Goal: Information Seeking & Learning: Learn about a topic

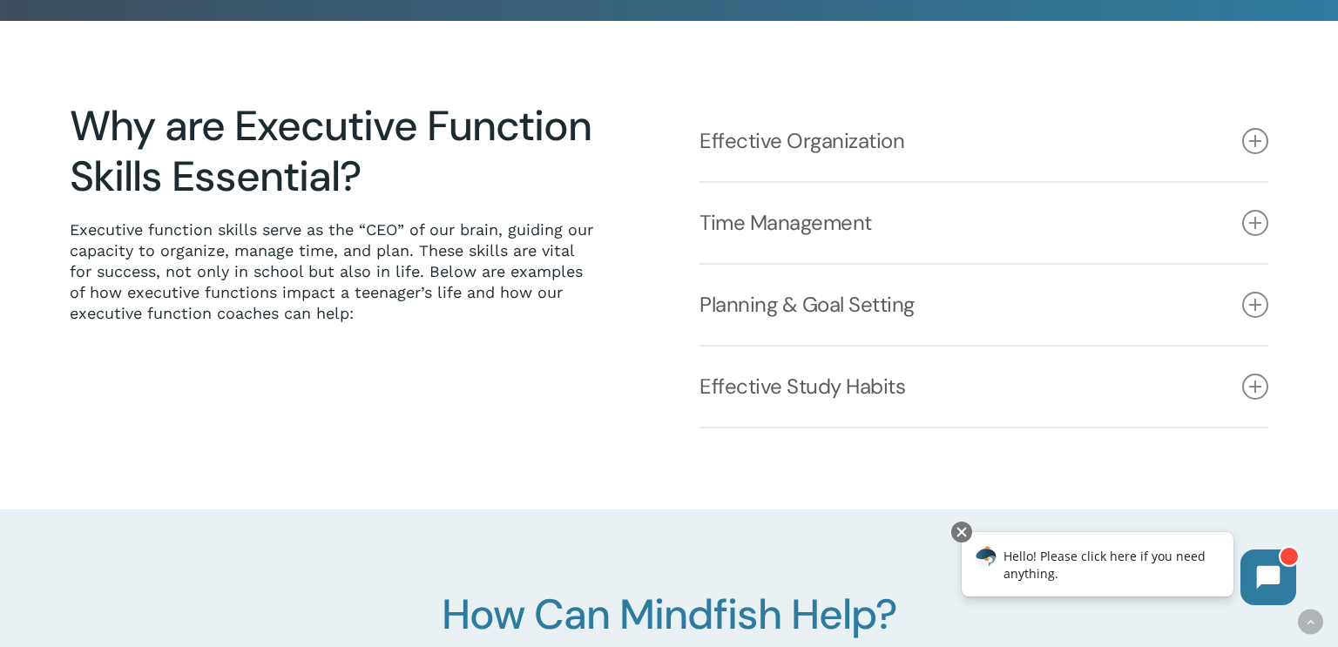
scroll to position [420, 0]
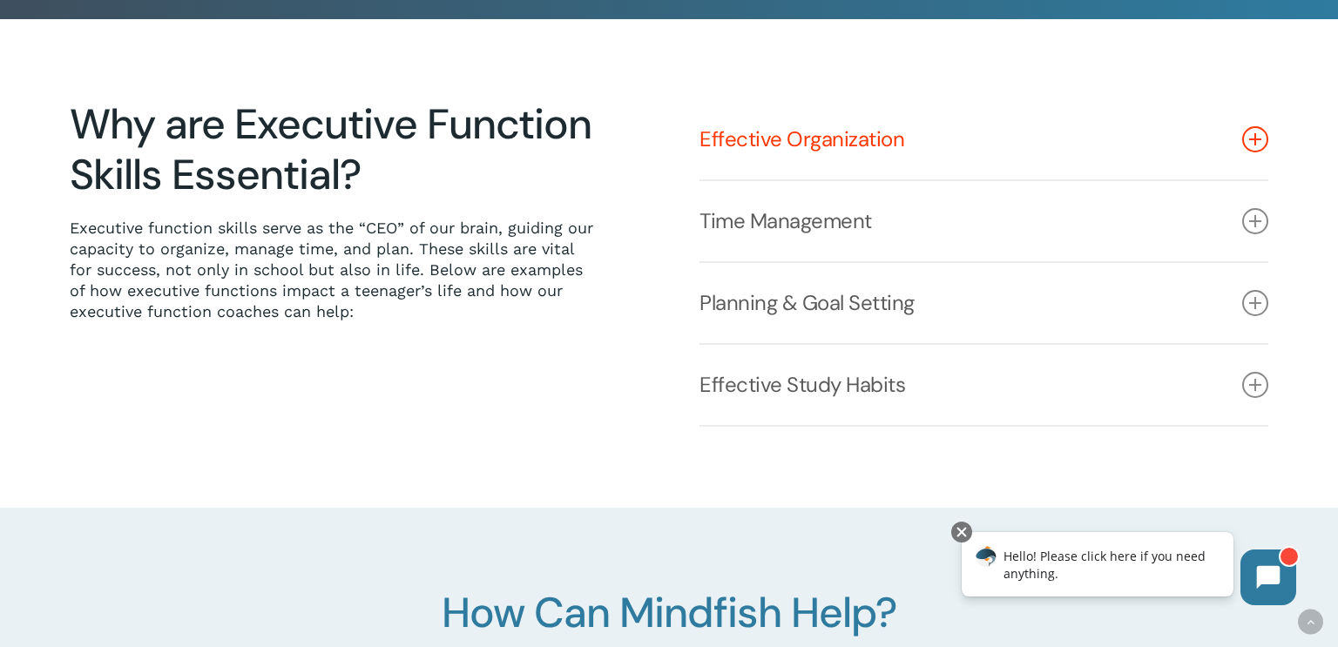
click at [1248, 139] on icon at bounding box center [1255, 139] width 26 height 26
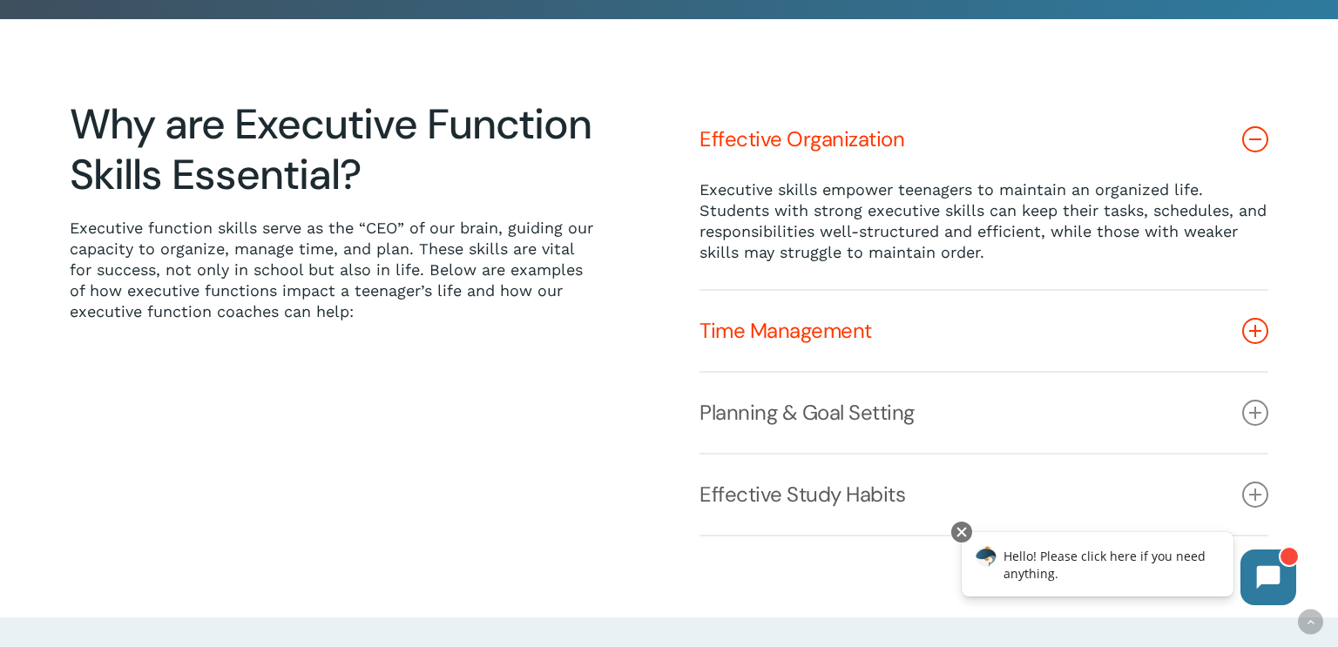
click at [1251, 334] on icon at bounding box center [1255, 331] width 26 height 26
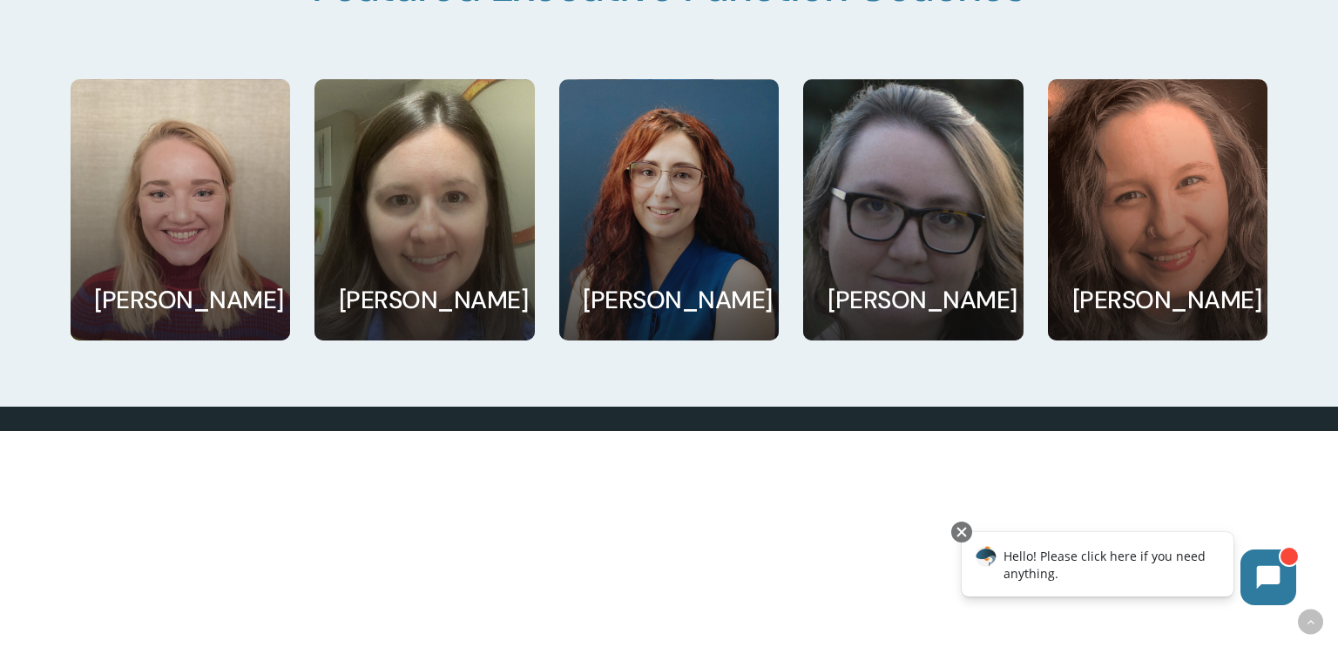
scroll to position [3295, 0]
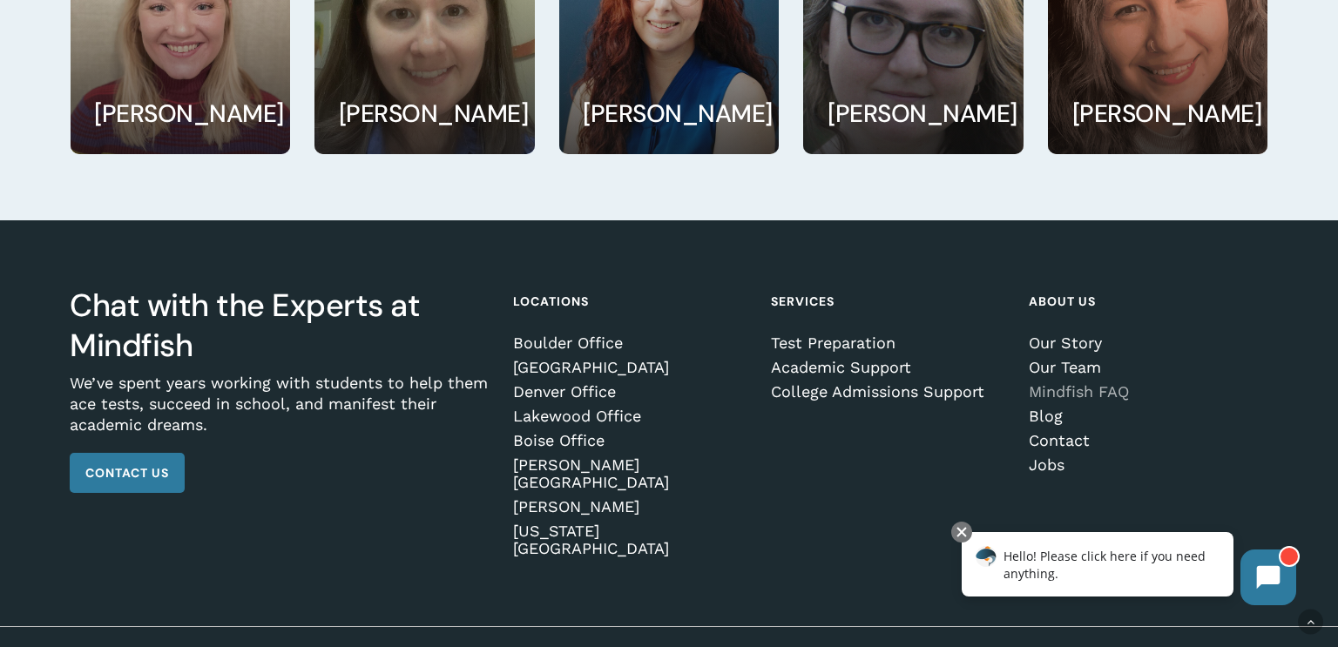
click at [1065, 383] on link "Mindfish FAQ" at bounding box center [1145, 391] width 233 height 17
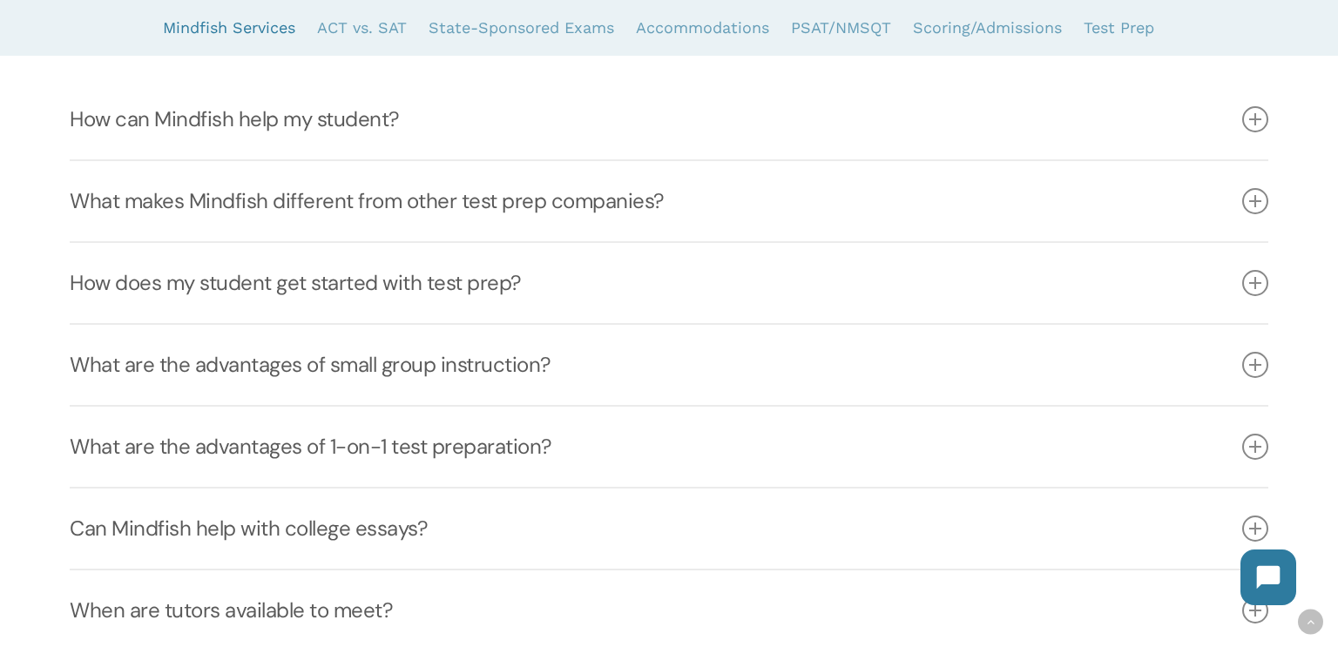
scroll to position [461, 0]
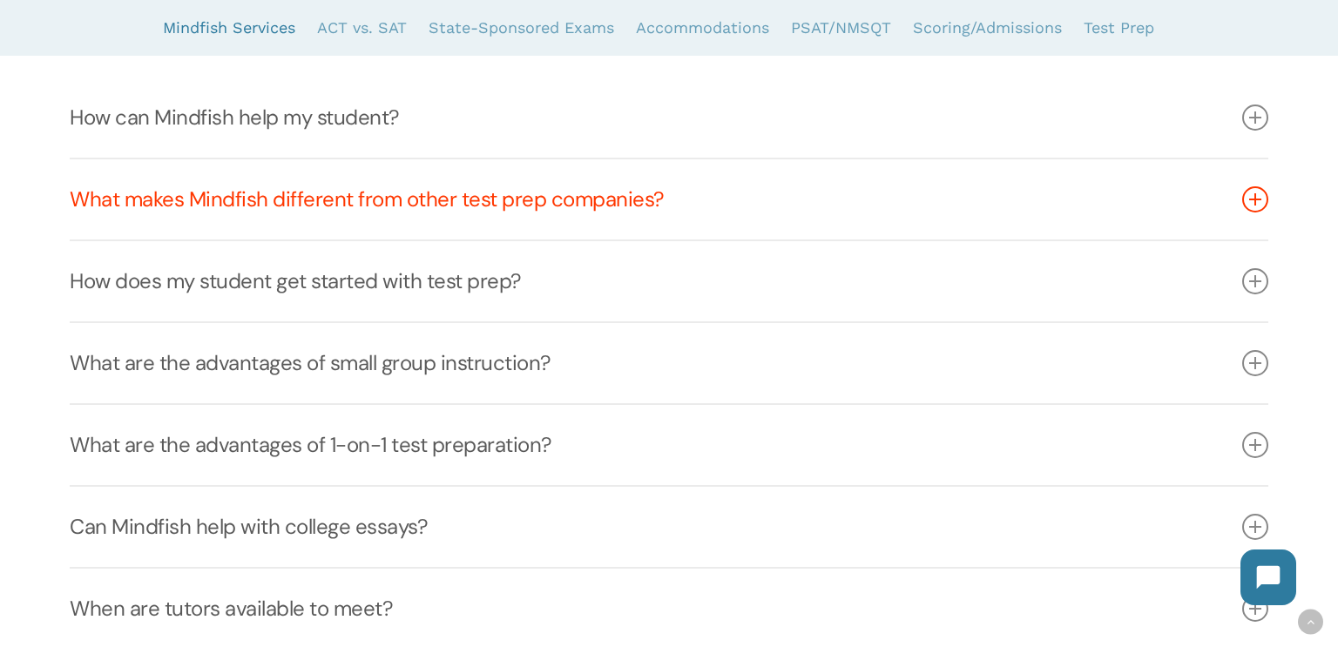
click at [1254, 199] on icon at bounding box center [1255, 199] width 26 height 26
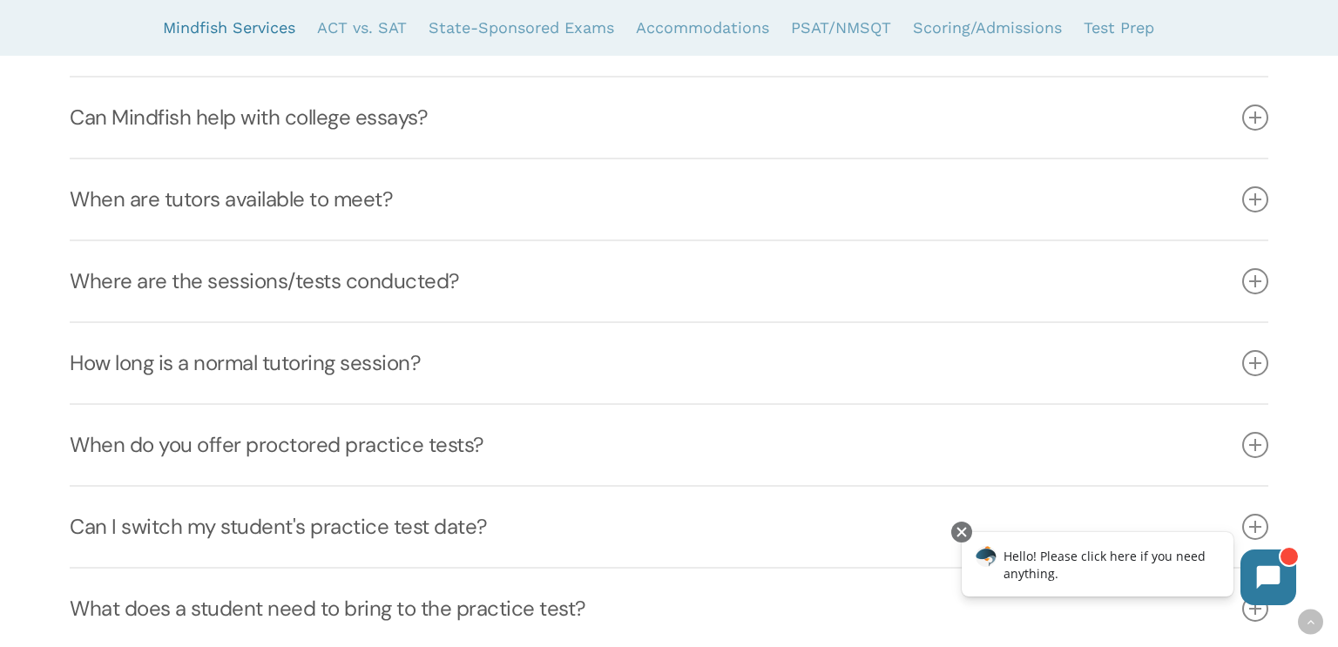
scroll to position [1046, 0]
click at [1254, 281] on icon at bounding box center [1255, 280] width 26 height 26
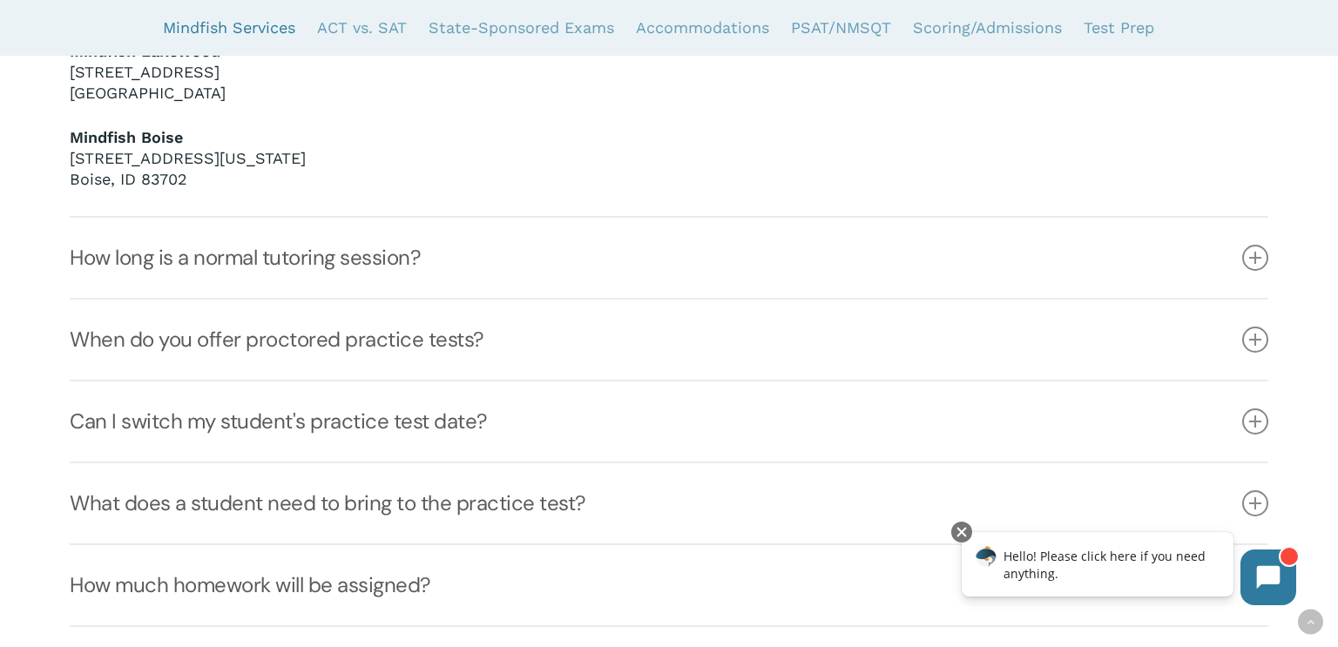
scroll to position [1535, 0]
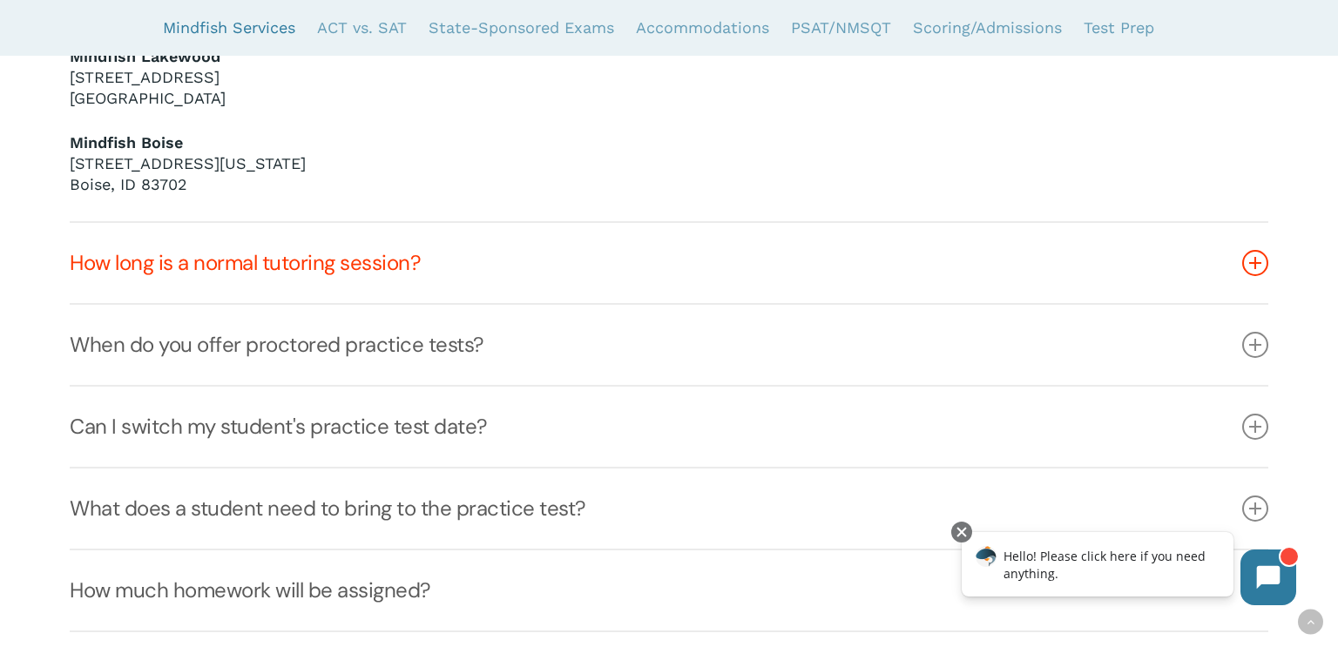
click at [1130, 264] on link "How long is a normal tutoring session?" at bounding box center [668, 263] width 1197 height 80
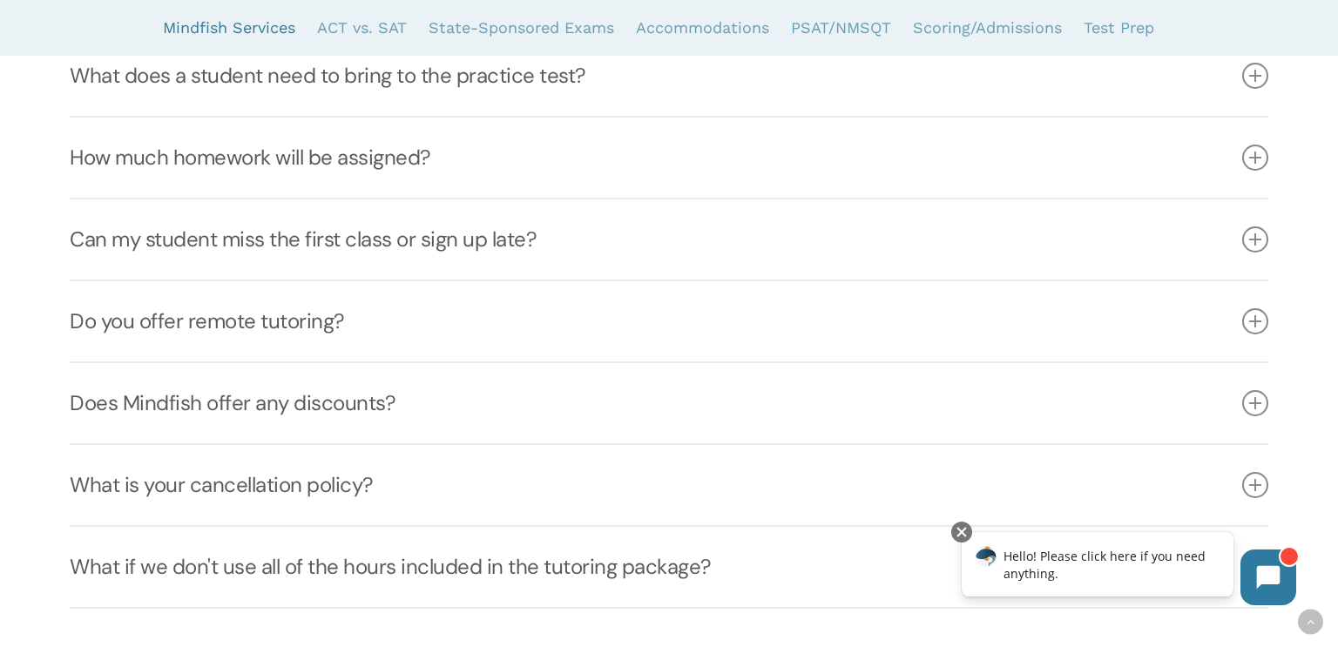
scroll to position [1418, 0]
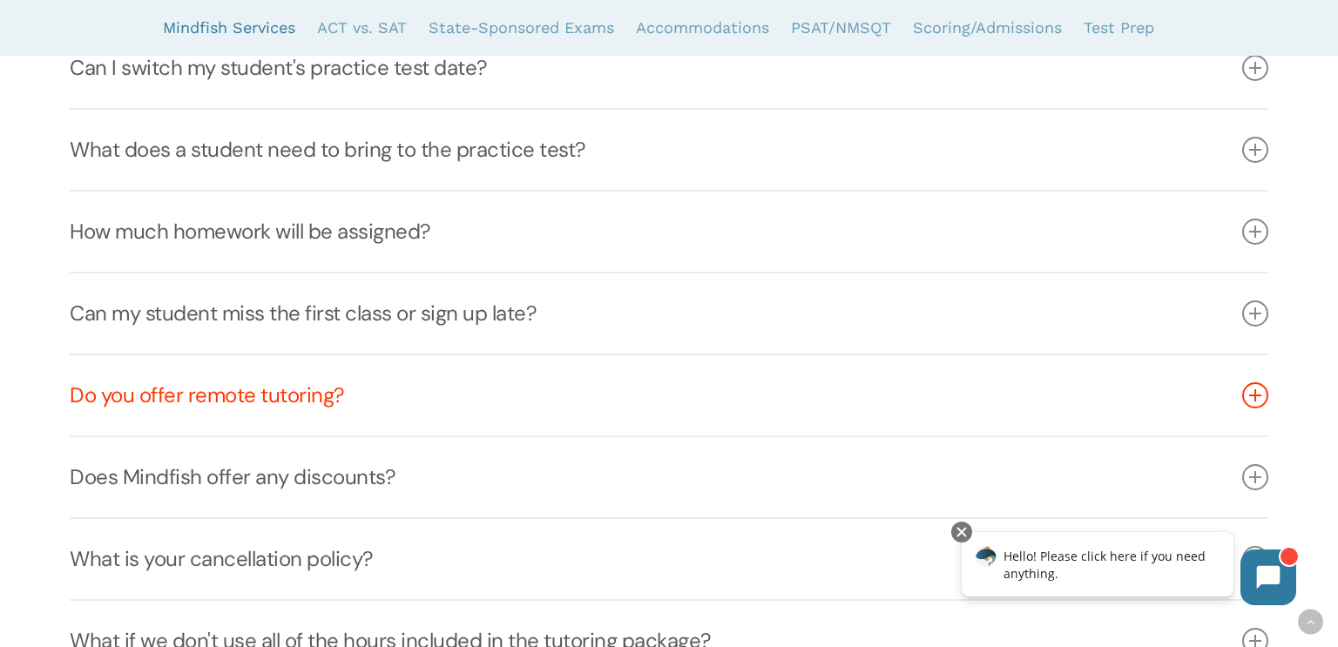
click at [883, 415] on link "Do you offer remote tutoring?" at bounding box center [668, 395] width 1197 height 80
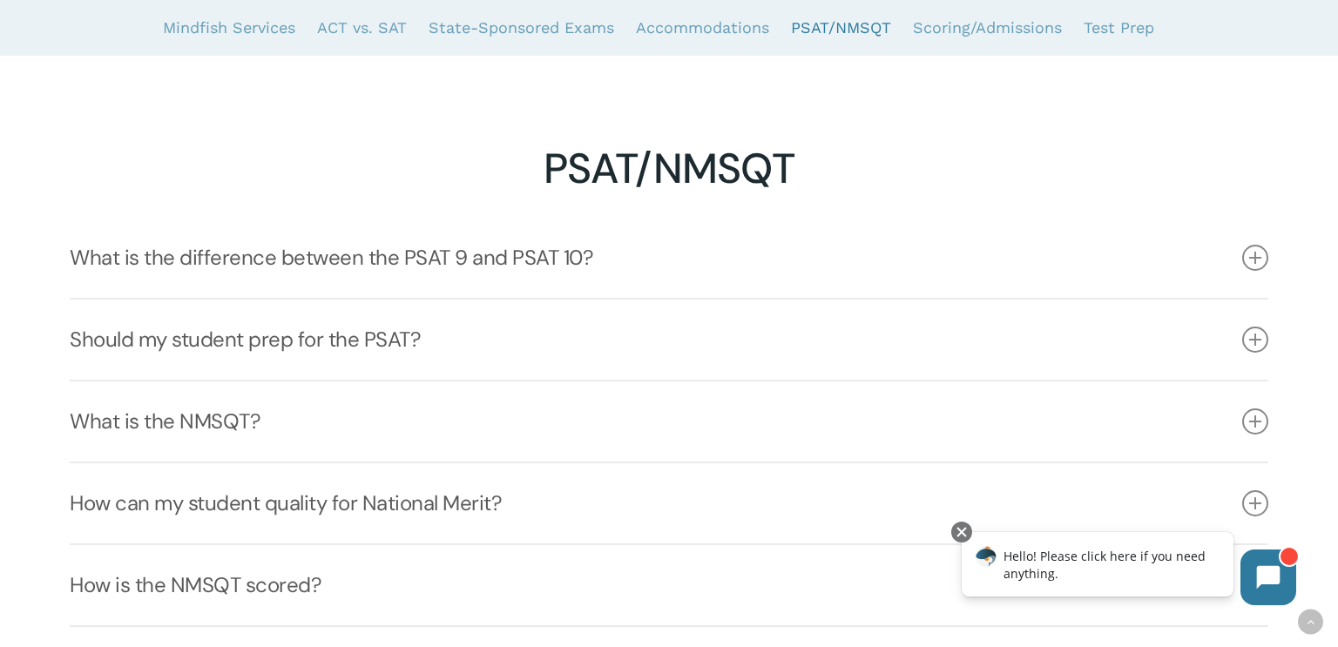
scroll to position [3855, 0]
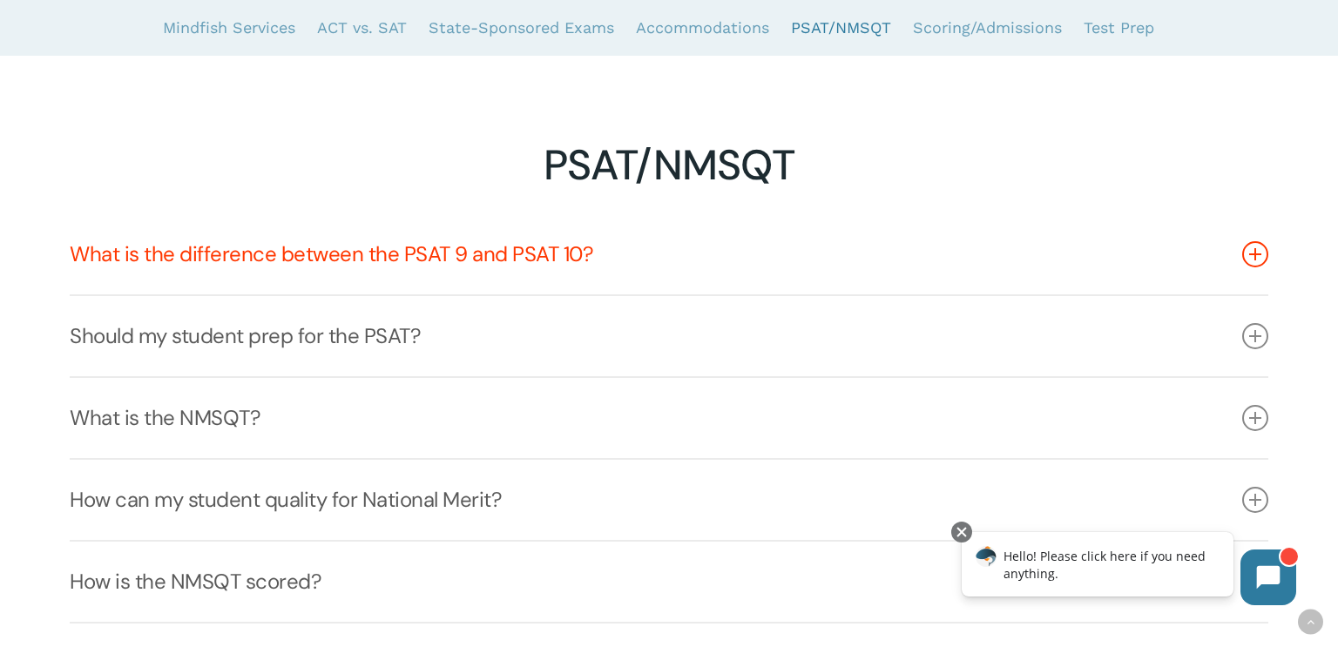
click at [1202, 250] on link "What is the difference between the PSAT 9 and PSAT 10?" at bounding box center [668, 254] width 1197 height 80
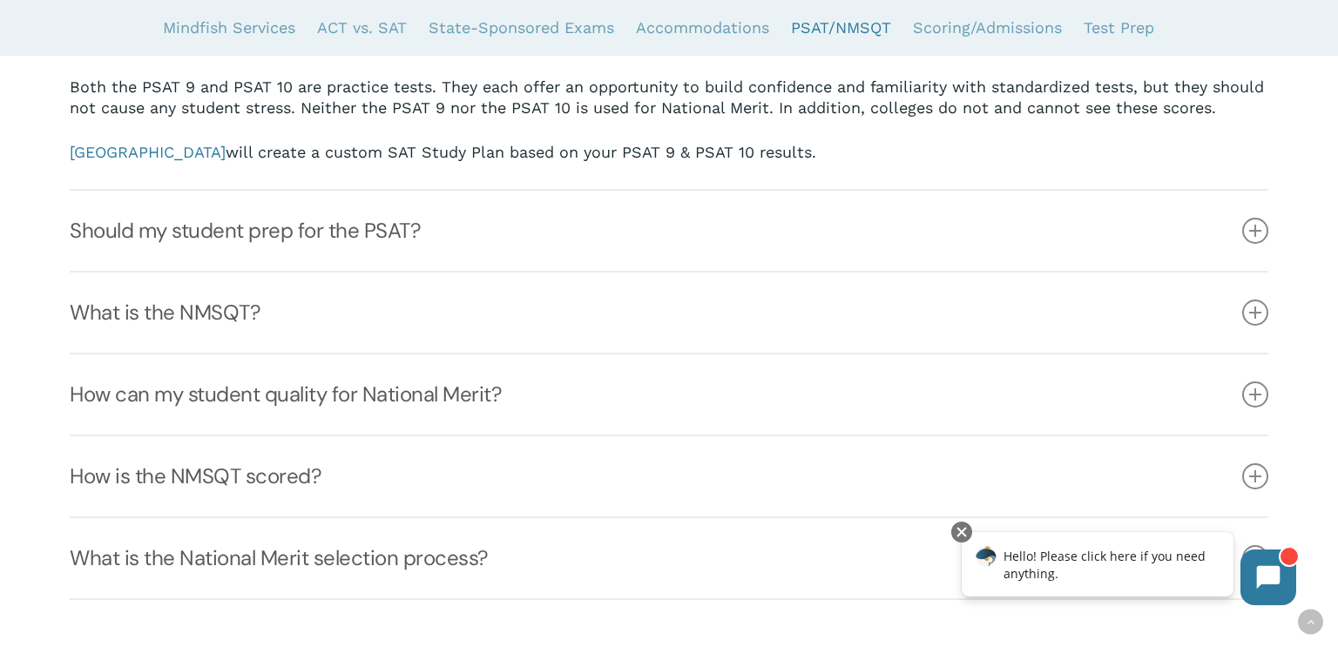
scroll to position [4068, 0]
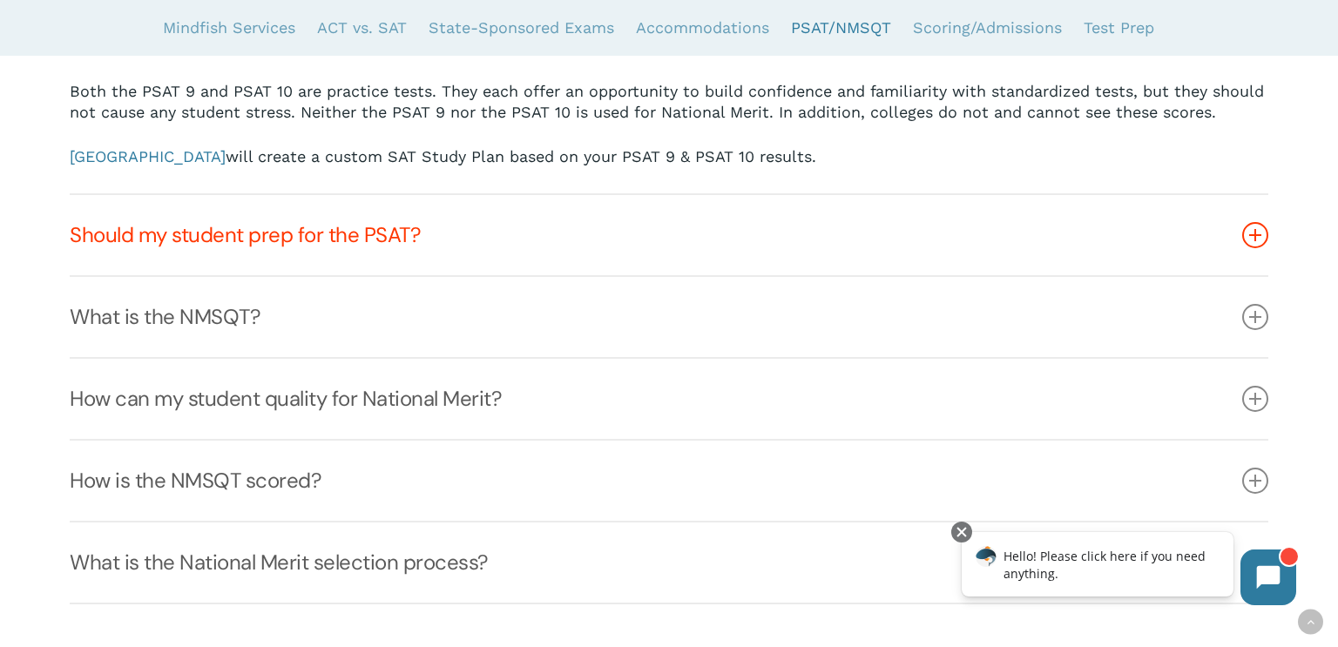
click at [1177, 230] on link "Should my student prep for the PSAT?" at bounding box center [668, 235] width 1197 height 80
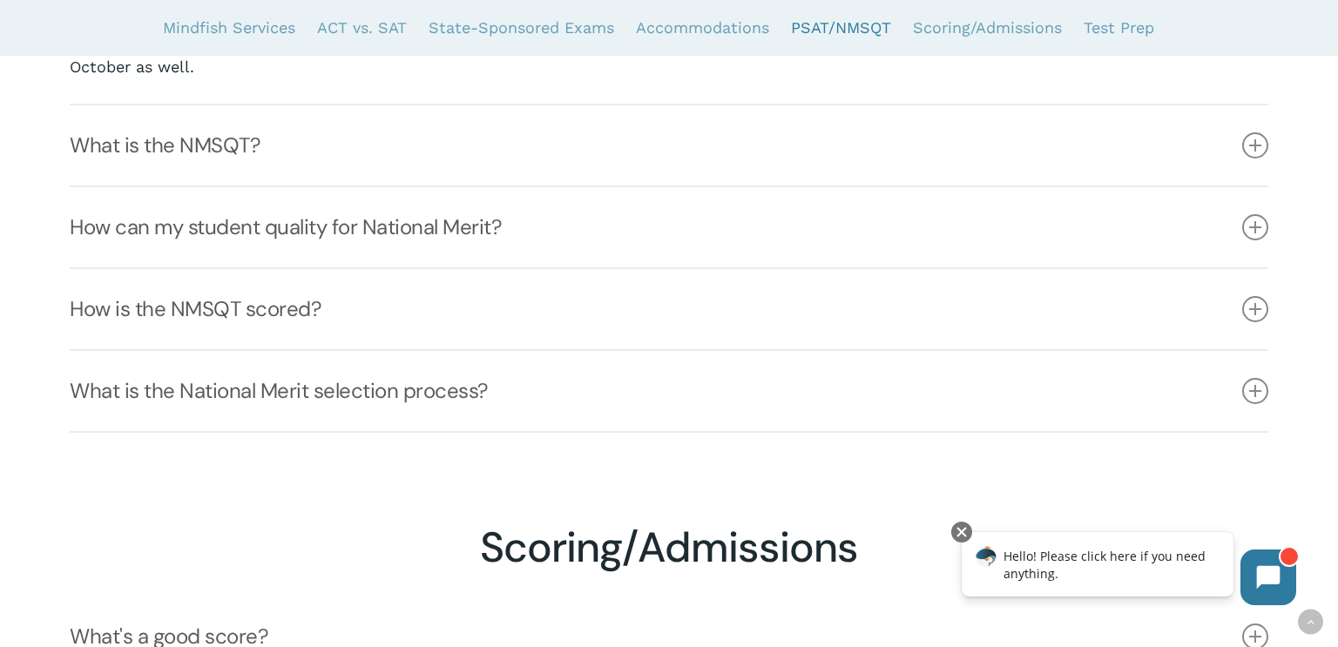
scroll to position [4412, 0]
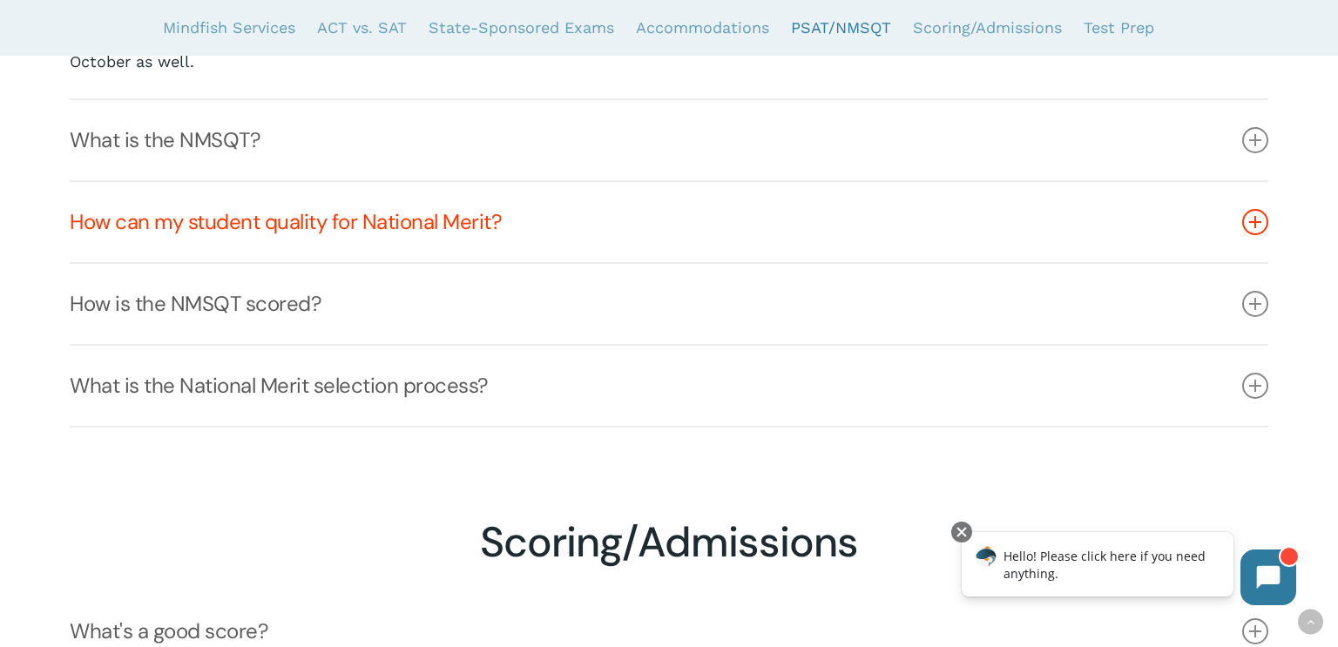
click at [1164, 226] on link "How can my student quality for National Merit?" at bounding box center [668, 222] width 1197 height 80
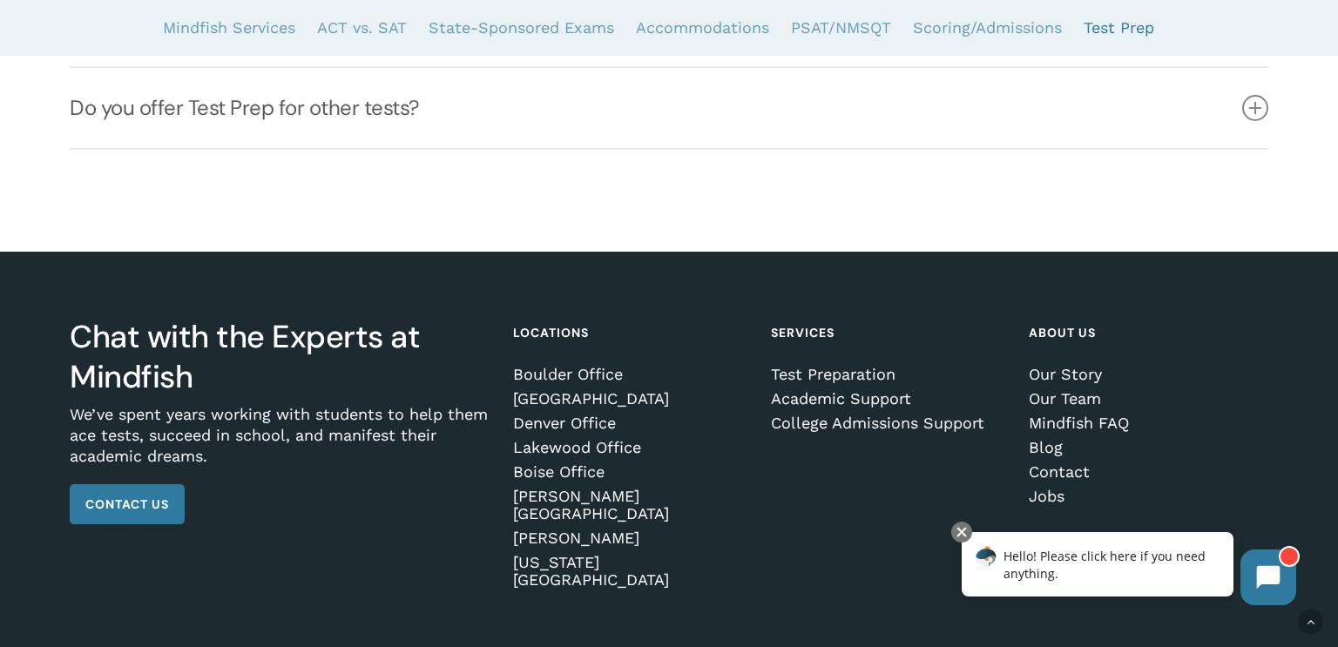
scroll to position [6278, 0]
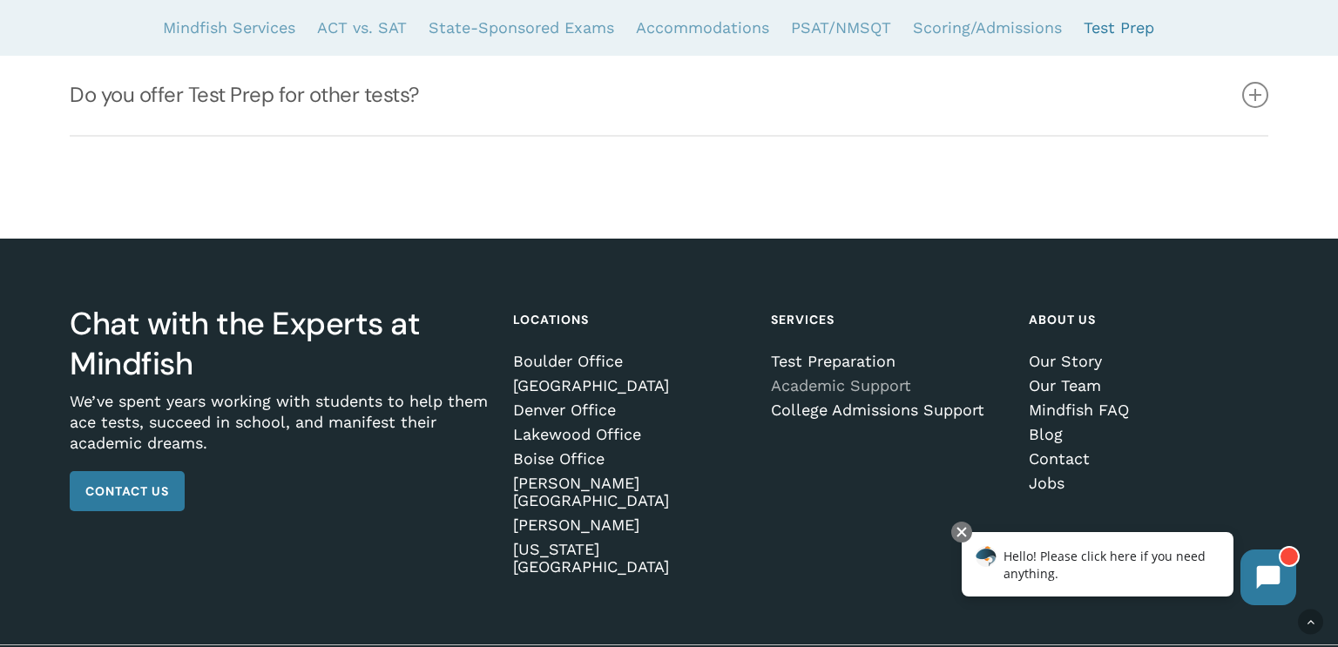
click at [882, 377] on link "Academic Support" at bounding box center [887, 385] width 233 height 17
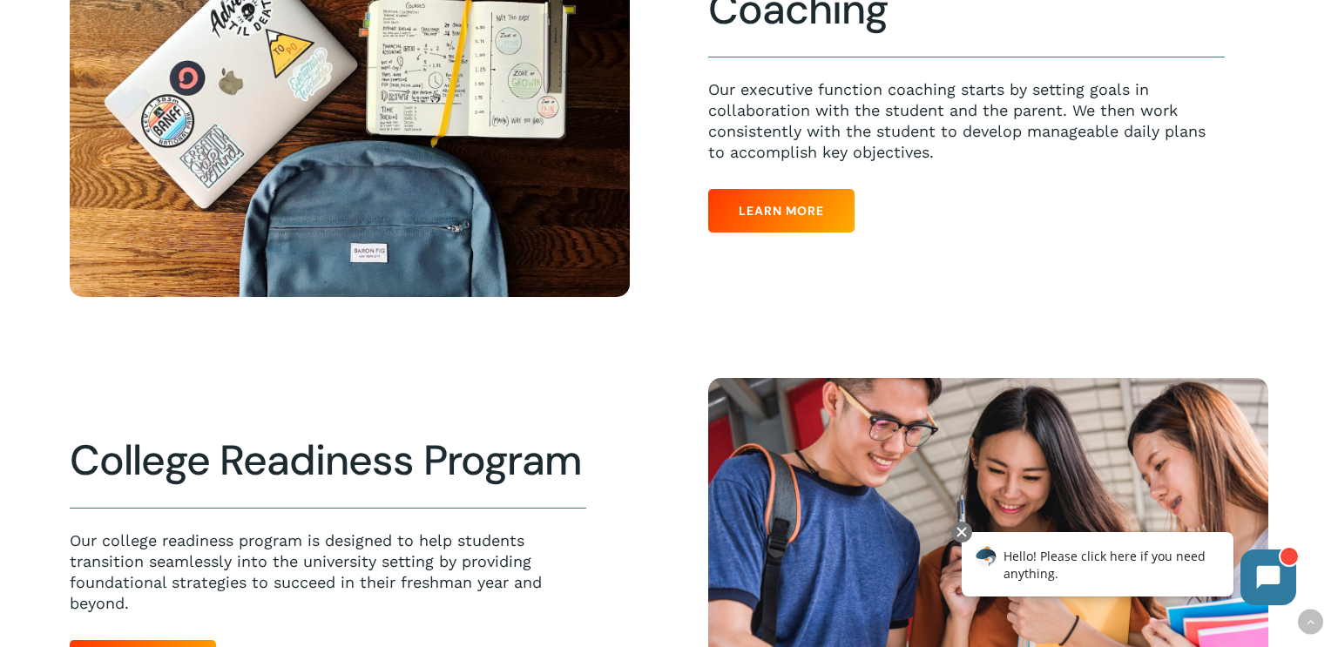
scroll to position [1705, 0]
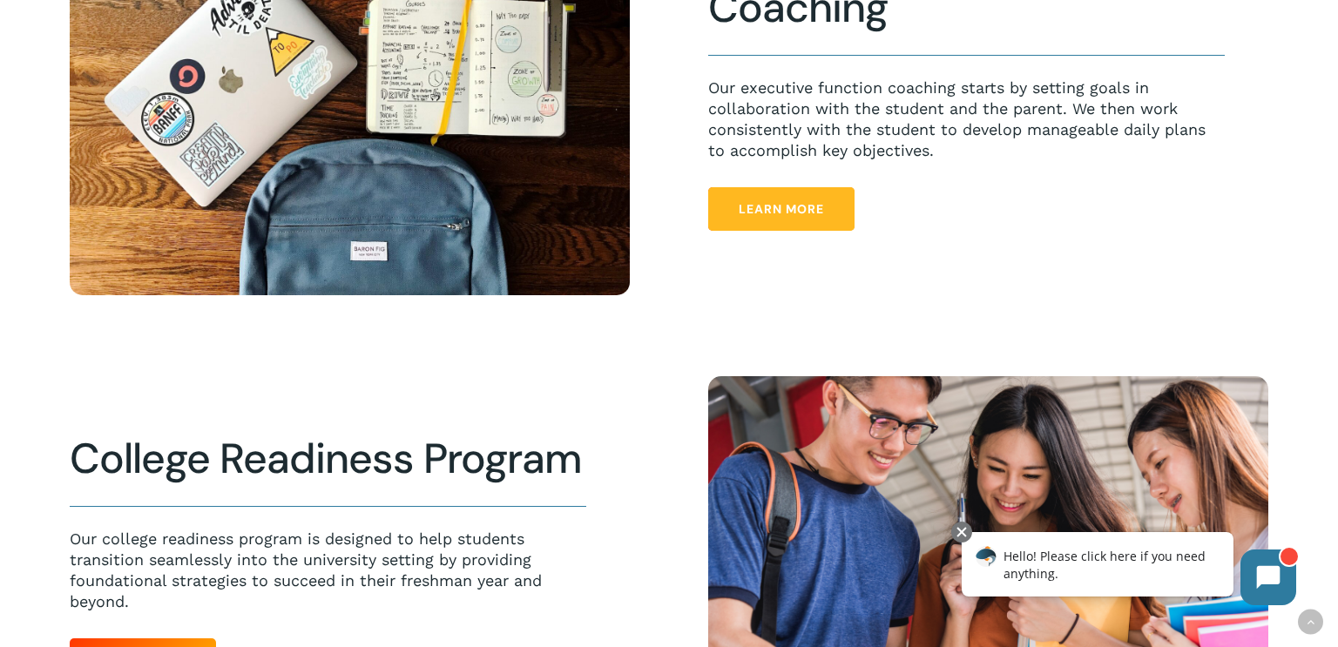
click at [814, 217] on link "Learn More" at bounding box center [781, 209] width 146 height 44
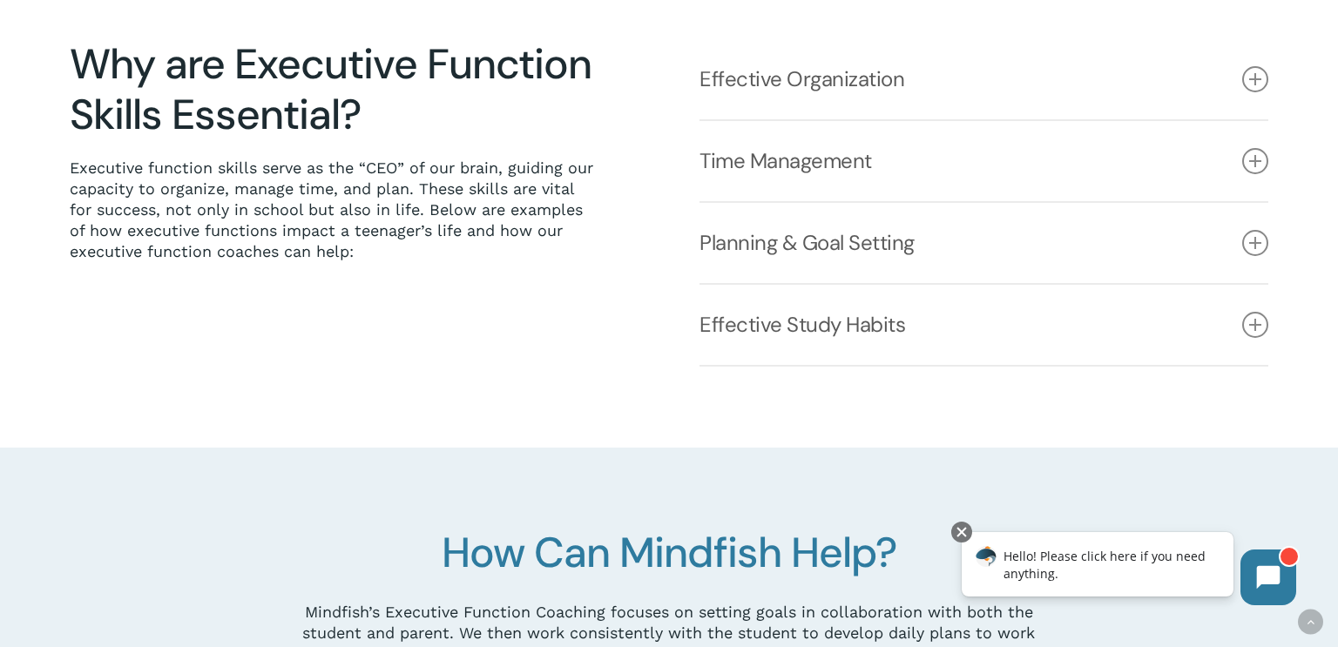
scroll to position [453, 0]
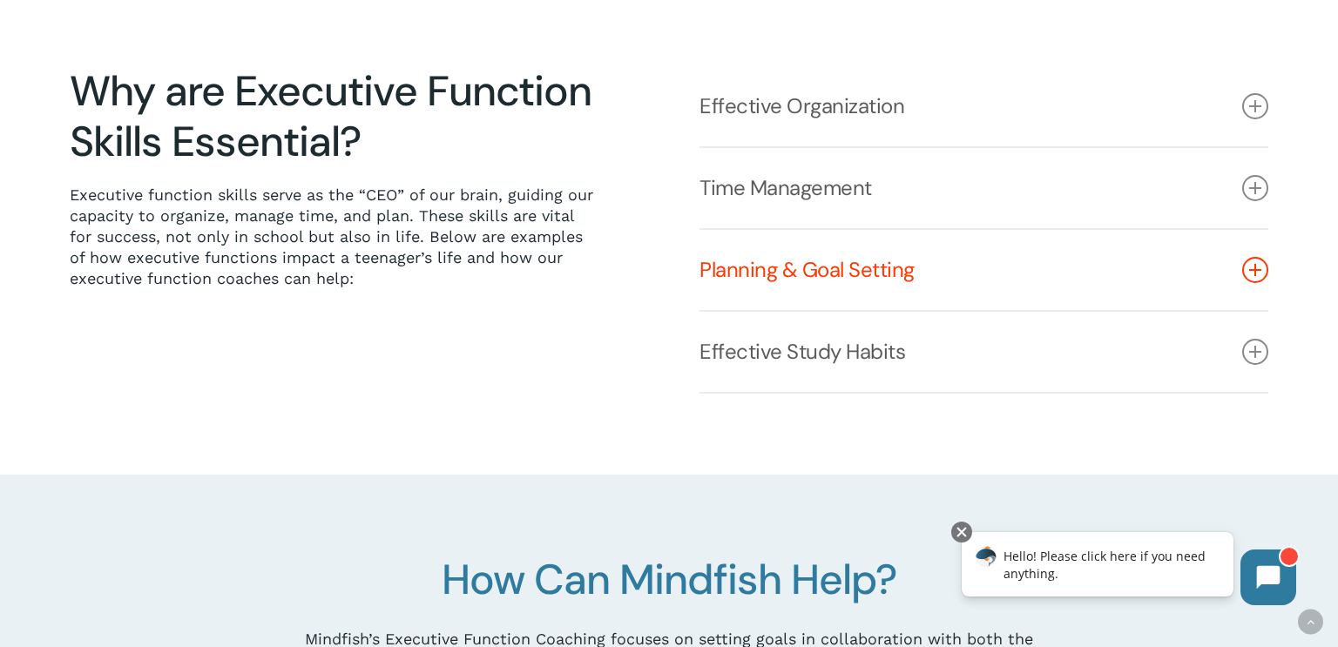
click at [1242, 267] on icon at bounding box center [1255, 270] width 26 height 26
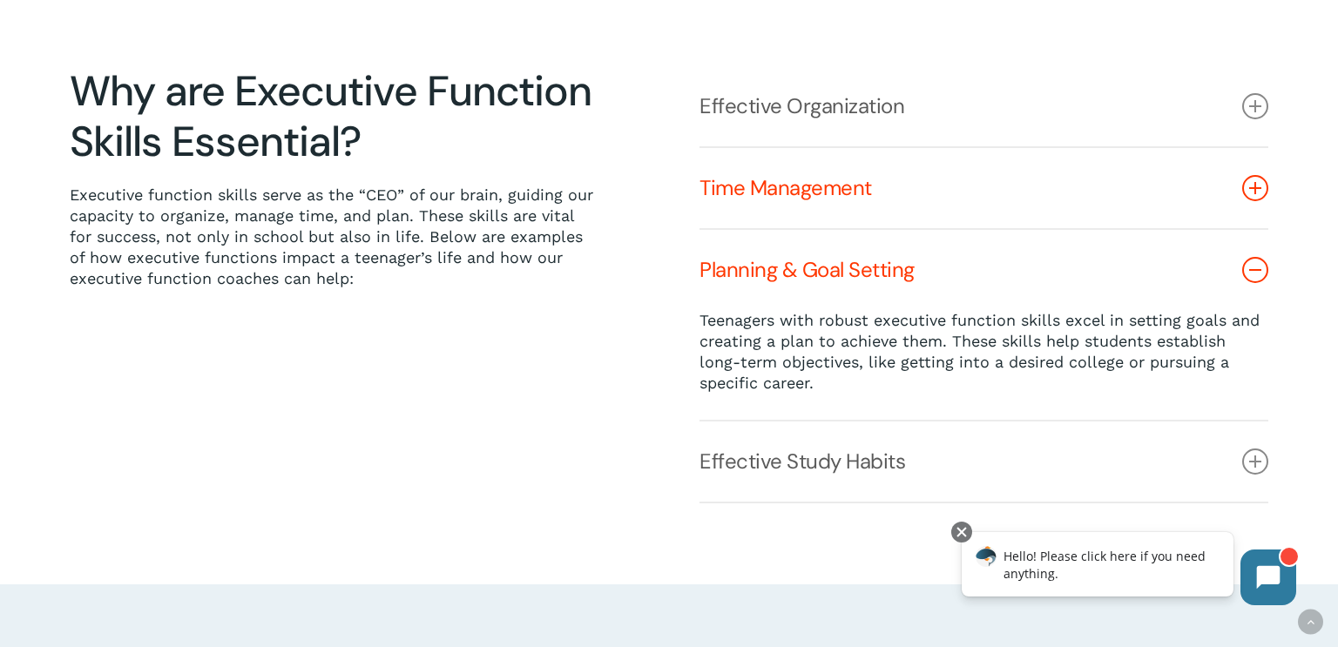
click at [1262, 193] on icon at bounding box center [1255, 188] width 26 height 26
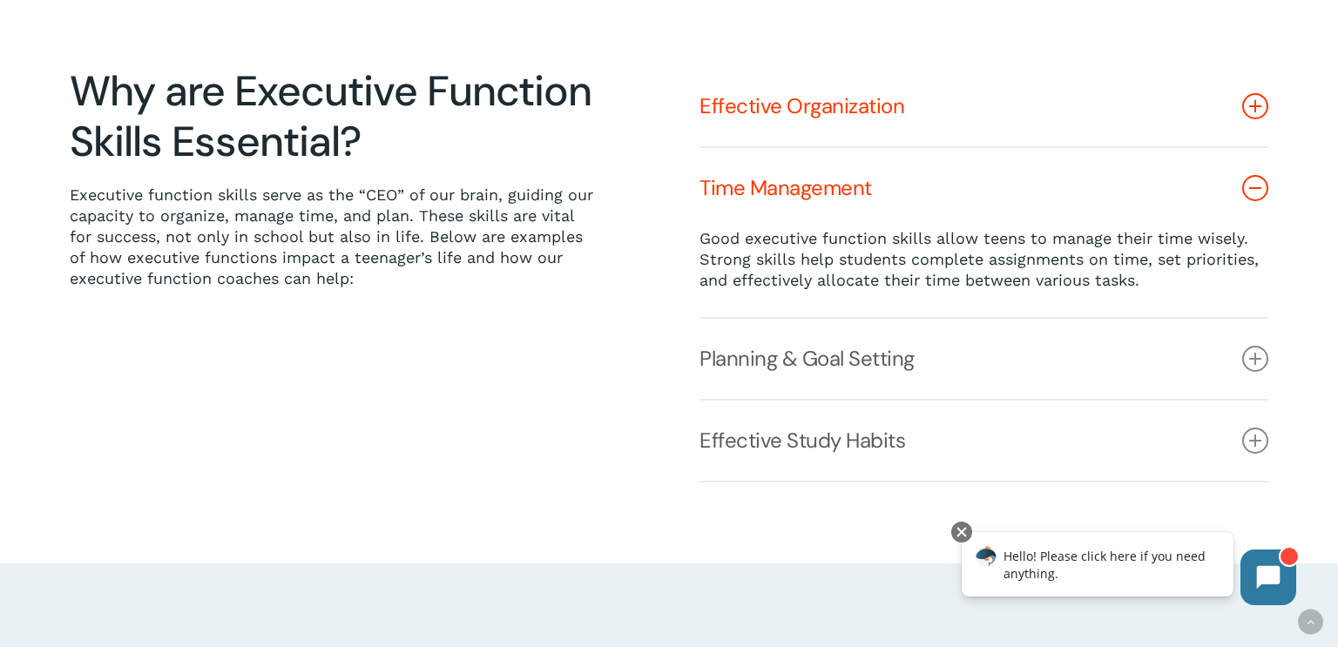
click at [1261, 88] on link "Effective Organization" at bounding box center [983, 106] width 569 height 80
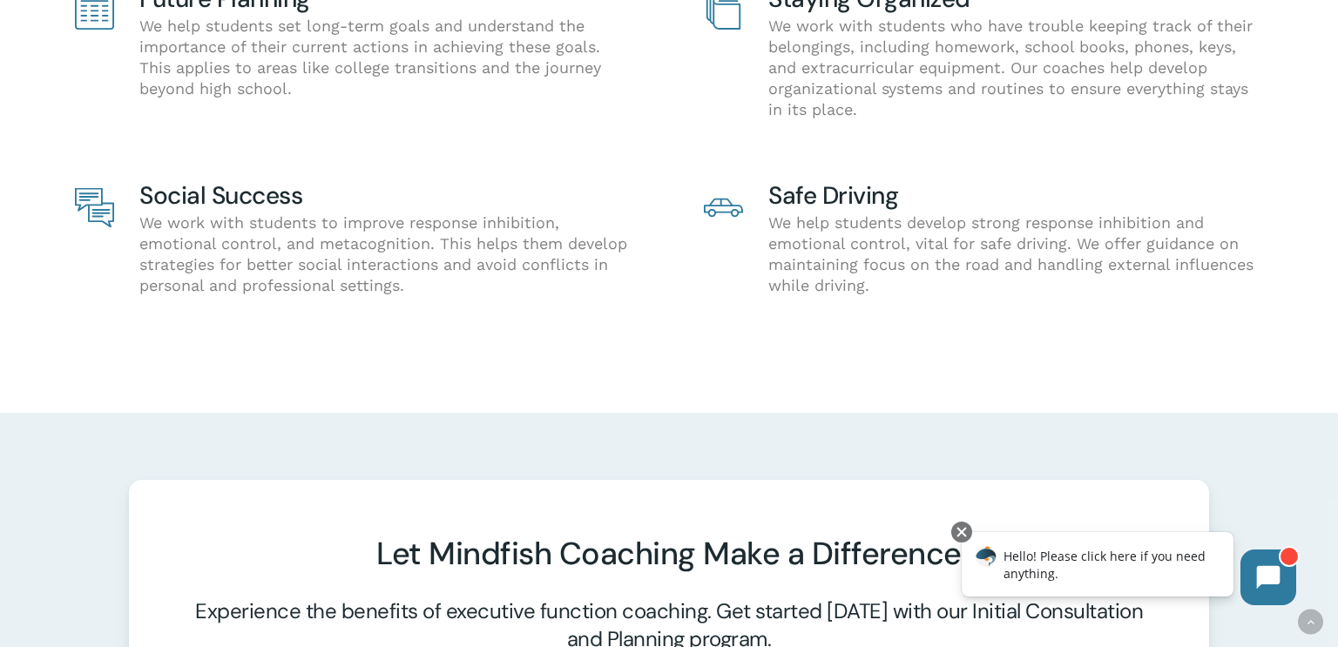
scroll to position [2159, 0]
